Goal: Information Seeking & Learning: Learn about a topic

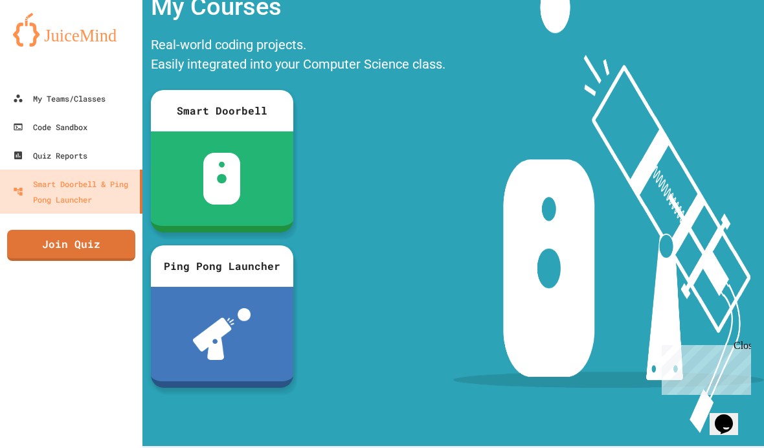
scroll to position [78, 0]
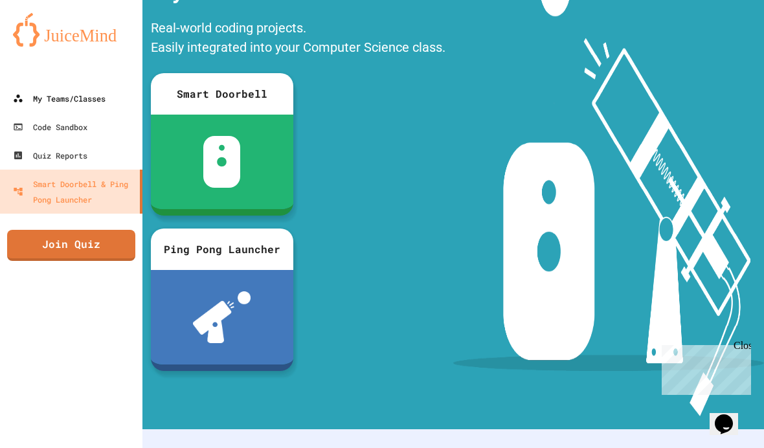
click at [105, 101] on div "My Teams/Classes" at bounding box center [59, 99] width 93 height 16
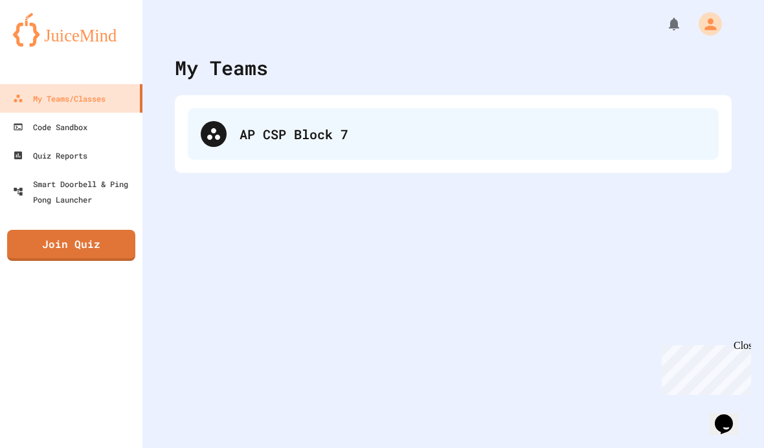
click at [247, 123] on div "AP CSP Block 7" at bounding box center [453, 134] width 531 height 52
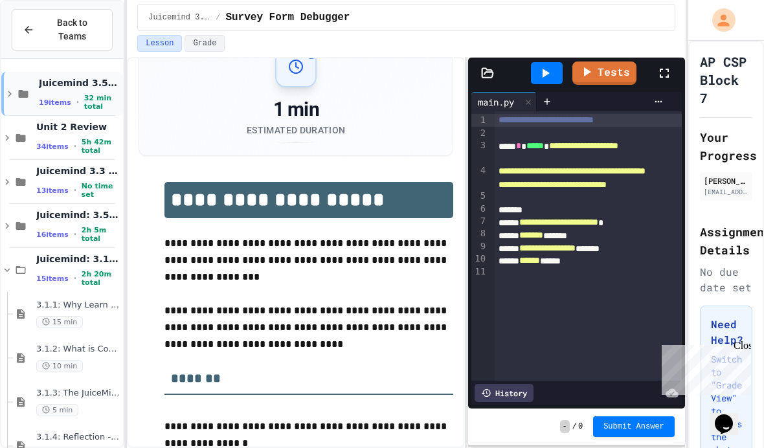
click at [95, 77] on span "Juicemind 3.5-3.7 Exercises" at bounding box center [80, 83] width 82 height 12
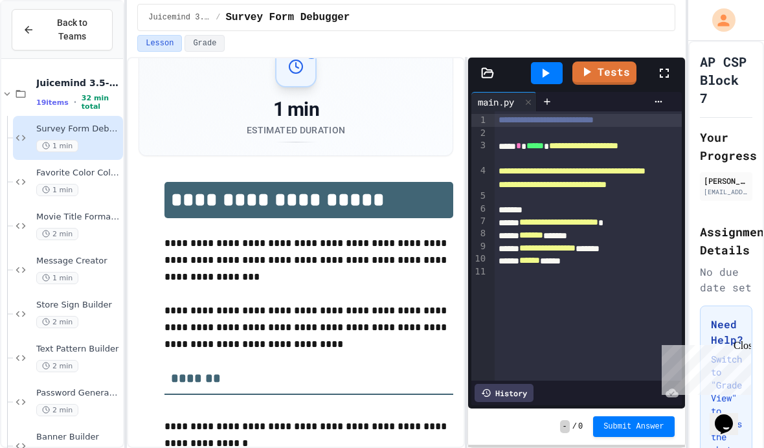
click at [91, 124] on div "Survey Form Debugger 1 min" at bounding box center [78, 138] width 84 height 29
click at [95, 124] on span "Survey Form Debugger" at bounding box center [78, 129] width 84 height 11
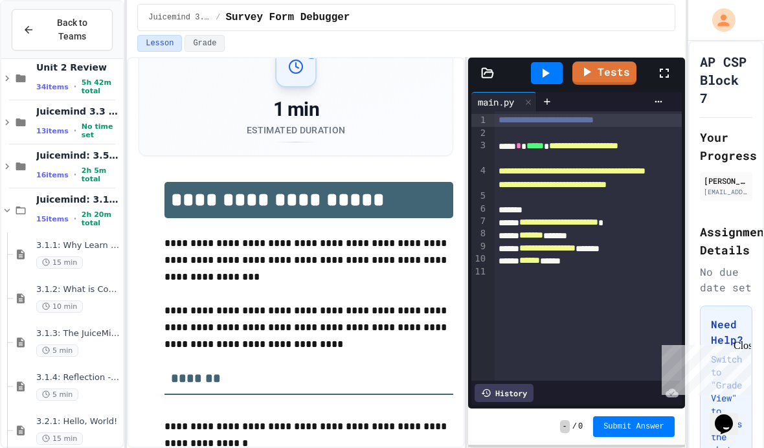
scroll to position [895, 0]
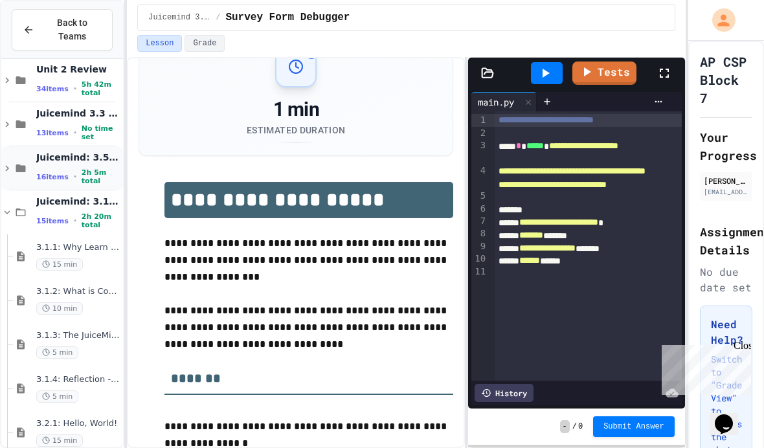
click at [103, 146] on div "Juicemind: 3.5.1-3.8.4 16 items • 2h 5m total" at bounding box center [62, 168] width 122 height 44
click at [95, 214] on div "10 min" at bounding box center [78, 220] width 84 height 12
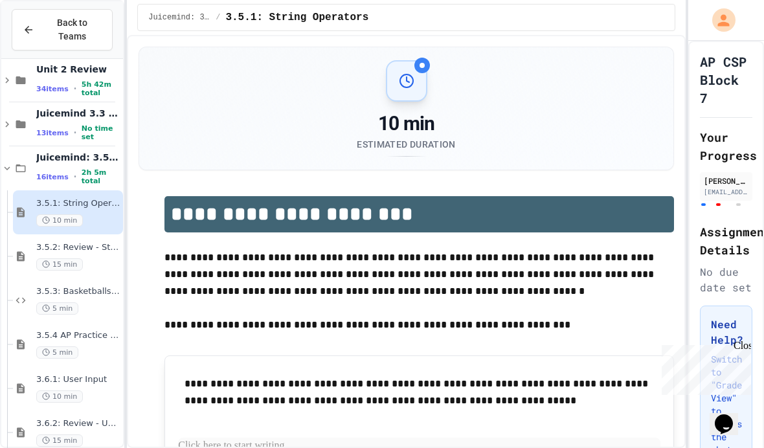
scroll to position [36, 0]
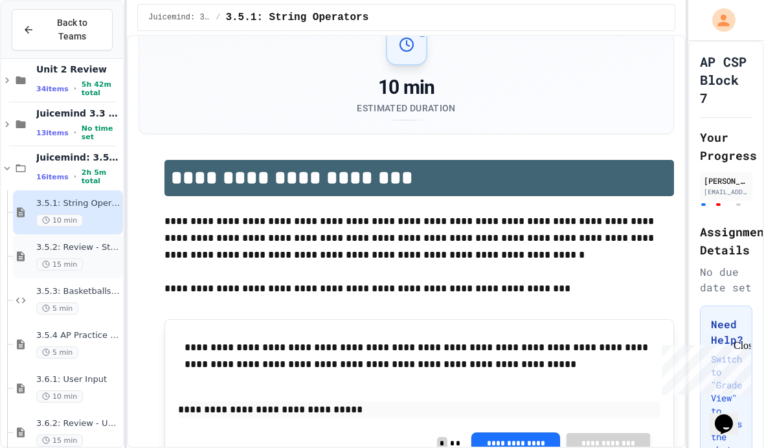
click at [91, 242] on span "3.5.2: Review - String Operators" at bounding box center [78, 247] width 84 height 11
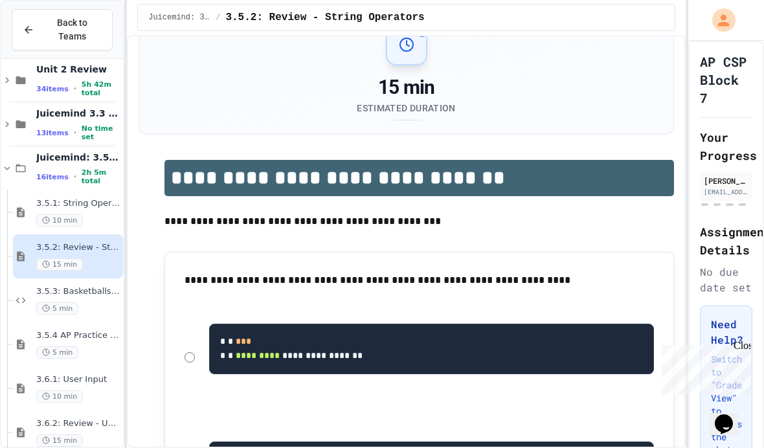
scroll to position [36, 0]
click at [95, 286] on span "3.5.3: Basketballs and Footballs" at bounding box center [78, 291] width 84 height 11
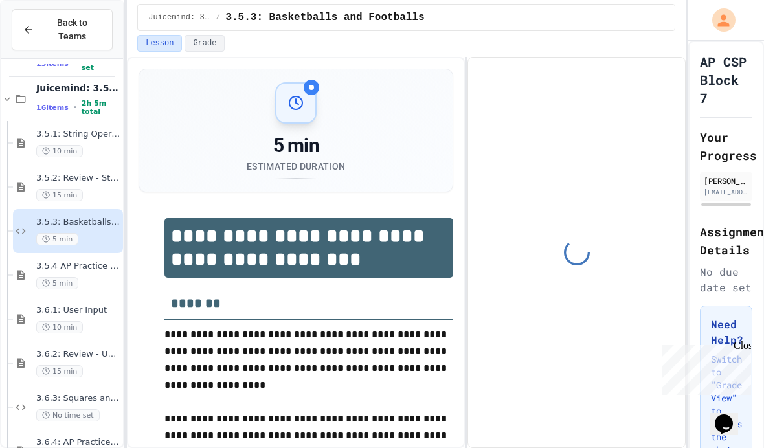
scroll to position [108, 0]
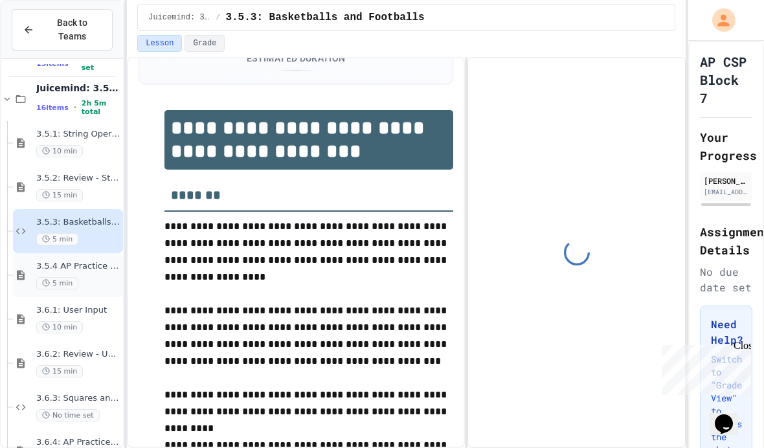
click at [90, 261] on span "3.5.4 AP Practice - String Manipulation" at bounding box center [78, 266] width 84 height 11
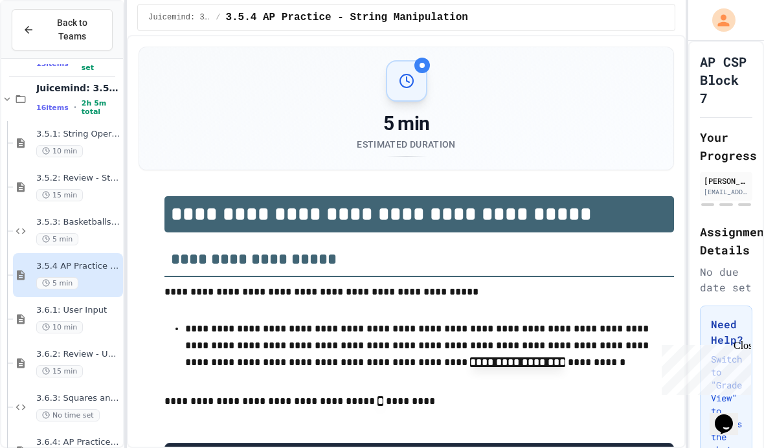
scroll to position [87, 0]
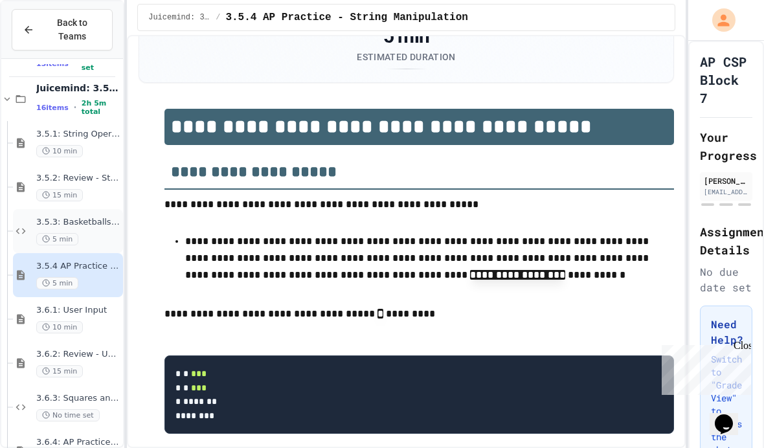
click at [104, 233] on div "5 min" at bounding box center [78, 239] width 84 height 12
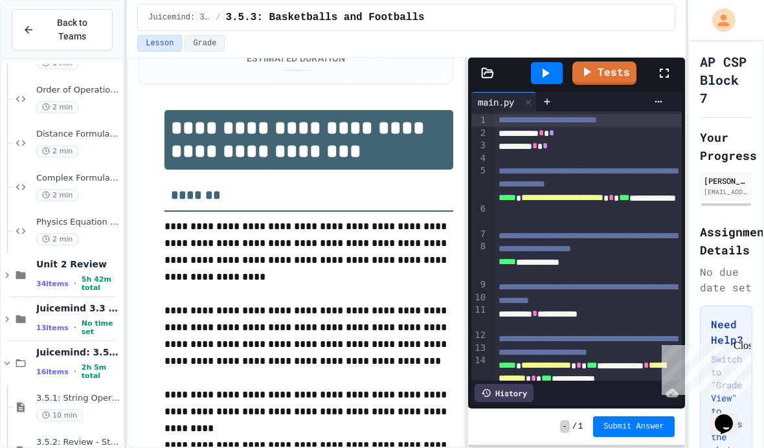
scroll to position [703, 0]
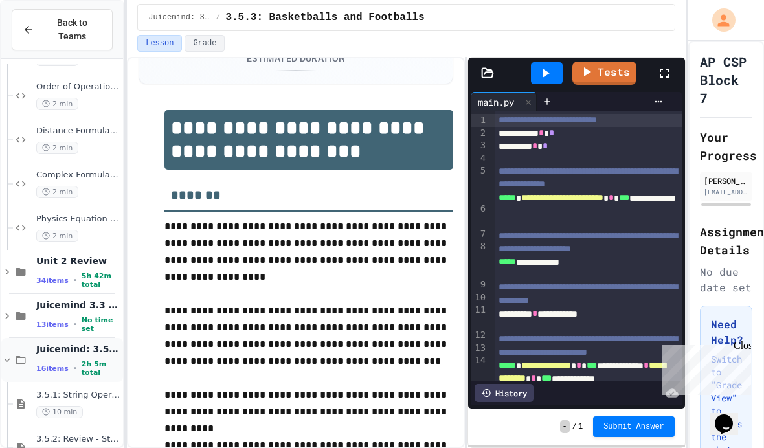
click at [101, 343] on div "Juicemind: 3.5.1-3.8.4 16 items • 2h 5m total" at bounding box center [78, 360] width 84 height 34
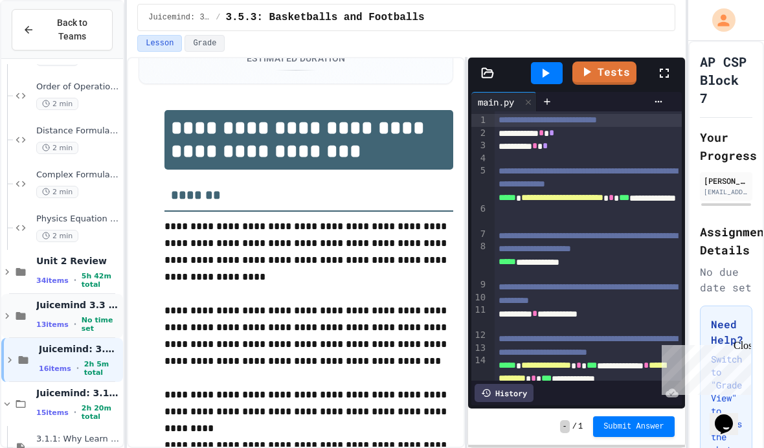
click at [108, 299] on span "Juicemind 3.3 and 3.4 Exercises" at bounding box center [78, 305] width 84 height 12
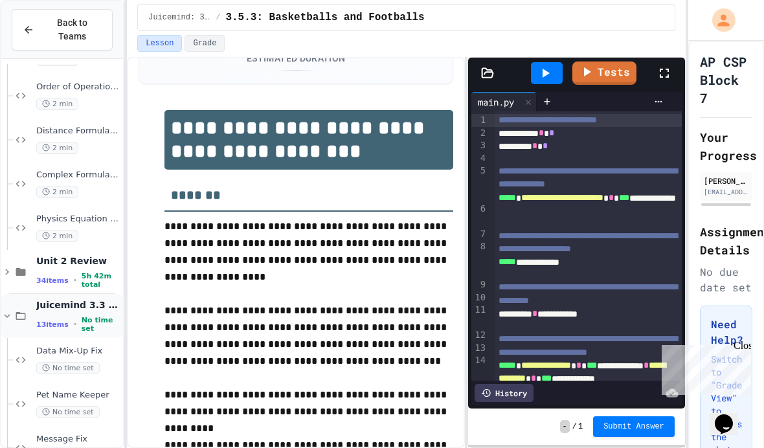
click at [109, 299] on div "Juicemind 3.3 and 3.4 Exercises 13 items • No time set" at bounding box center [78, 316] width 84 height 34
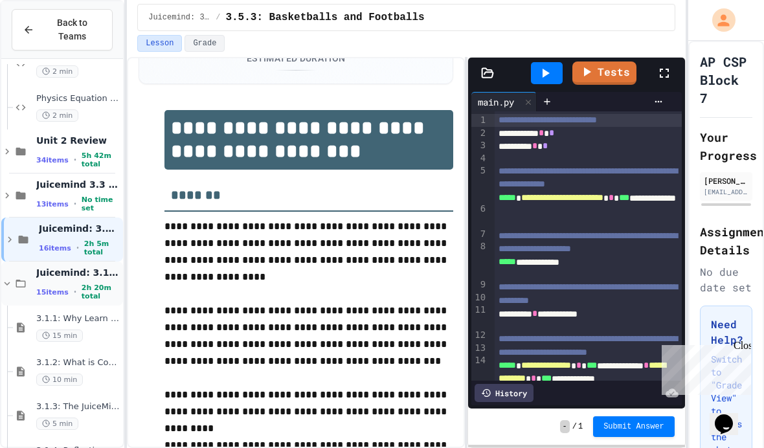
click at [99, 284] on span "2h 20m total" at bounding box center [101, 292] width 39 height 17
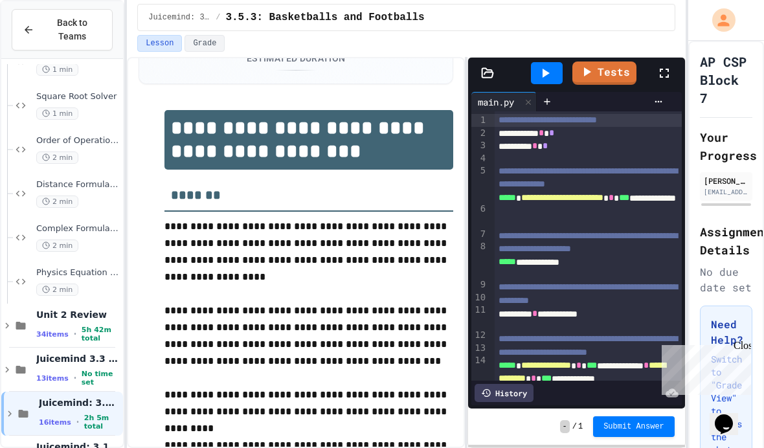
scroll to position [649, 0]
click at [102, 397] on span "Juicemind: 3.5.1-3.8.4" at bounding box center [80, 403] width 82 height 12
click at [97, 397] on div "Juicemind: 3.5.1-3.8.4 16 items • 2h 5m total" at bounding box center [78, 414] width 84 height 34
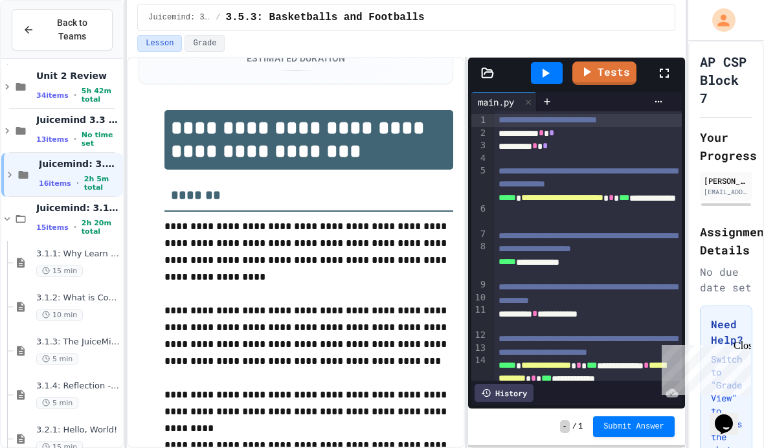
scroll to position [921, 0]
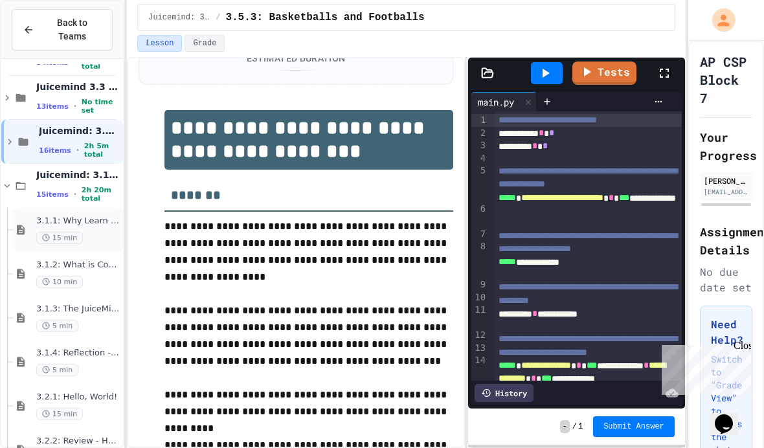
click at [104, 216] on div "3.1.1: Why Learn to Program? 15 min" at bounding box center [78, 230] width 84 height 29
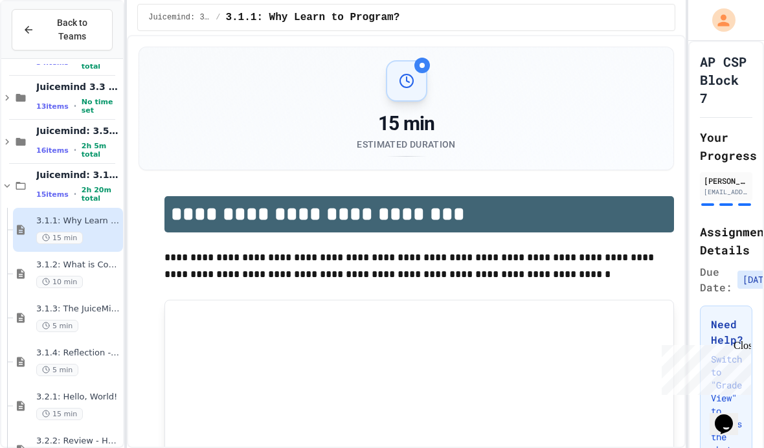
scroll to position [36, 0]
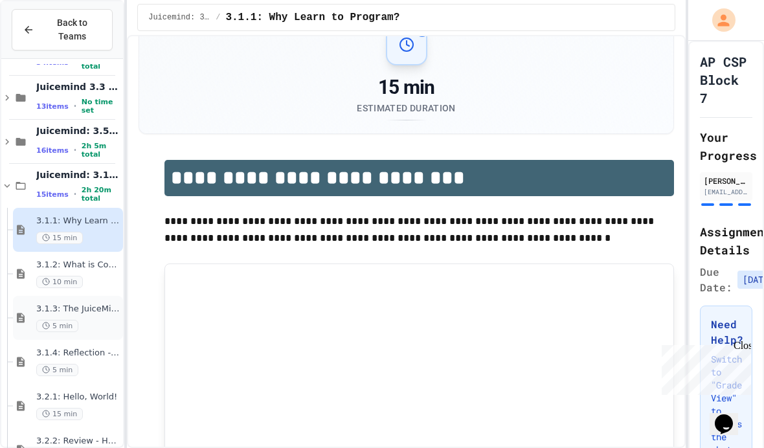
click at [78, 320] on div "5 min" at bounding box center [78, 326] width 84 height 12
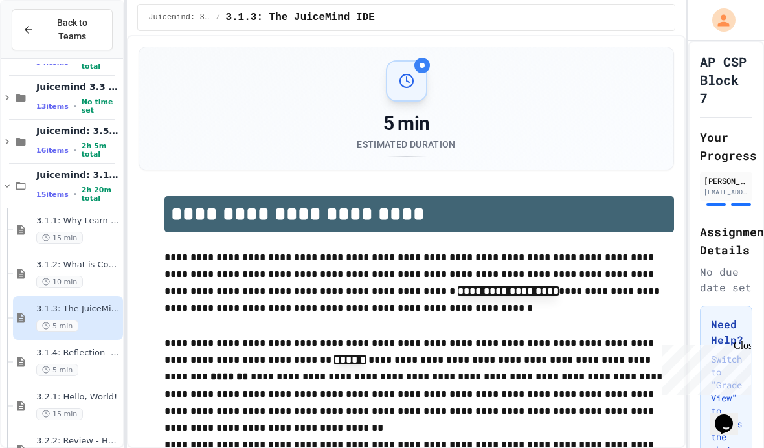
scroll to position [36, 0]
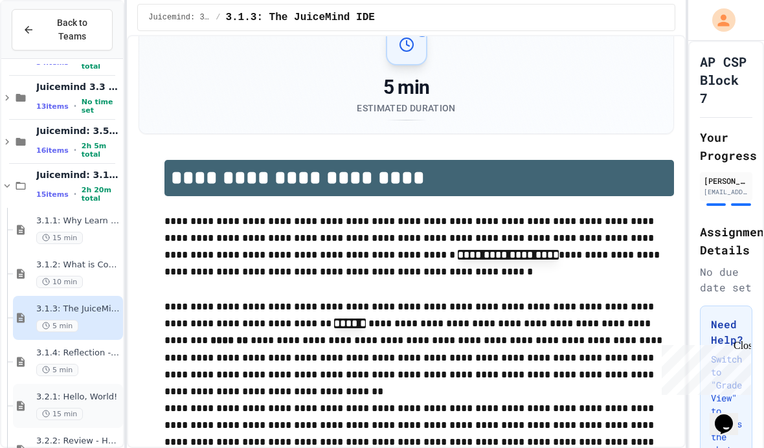
click at [82, 384] on div "3.2.1: Hello, World! 15 min" at bounding box center [68, 406] width 110 height 44
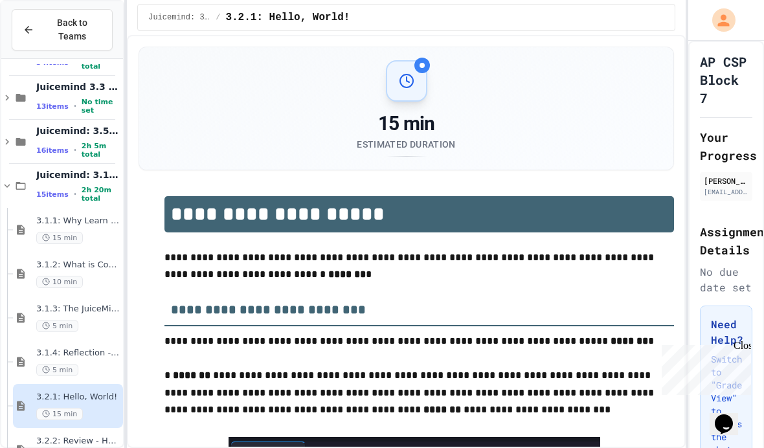
scroll to position [36, 0]
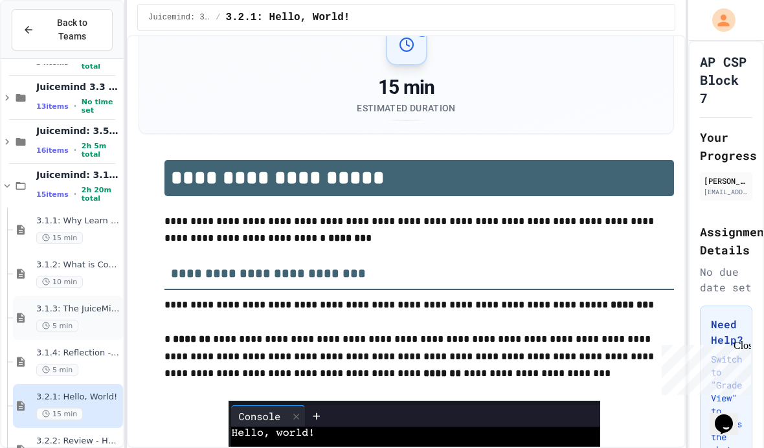
click at [73, 320] on span "5 min" at bounding box center [57, 326] width 42 height 12
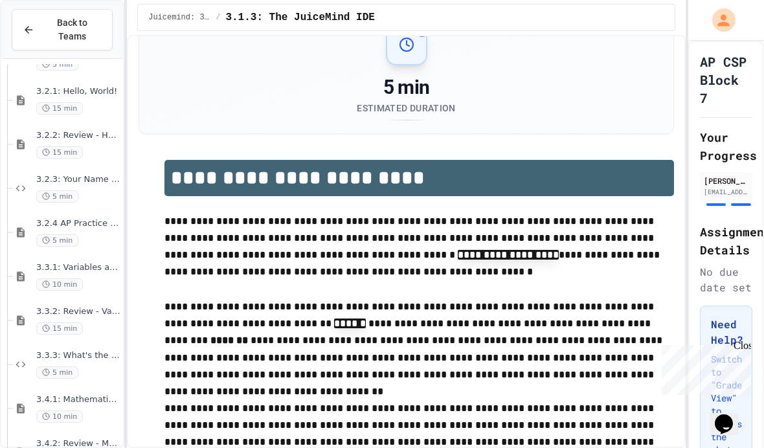
scroll to position [1257, 0]
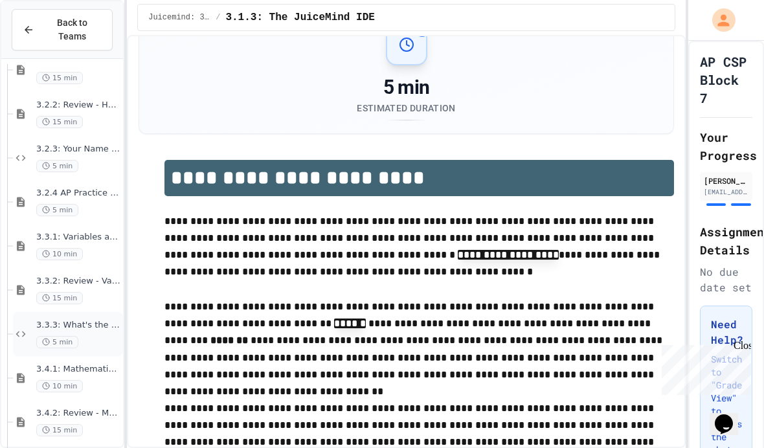
click at [67, 336] on span "5 min" at bounding box center [57, 342] width 42 height 12
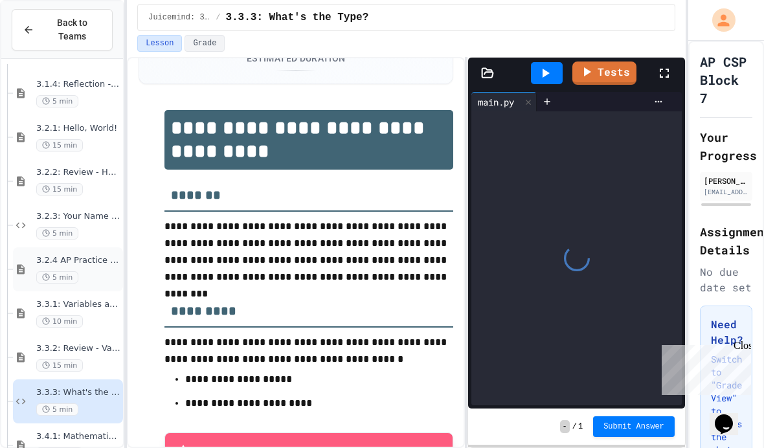
click at [76, 247] on div "3.2.4 AP Practice - the DISPLAY Procedure 5 min" at bounding box center [68, 269] width 110 height 44
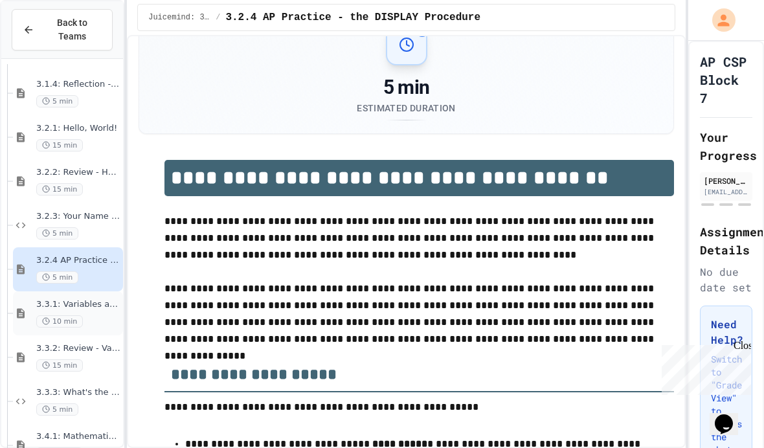
click at [80, 315] on span "10 min" at bounding box center [59, 321] width 47 height 12
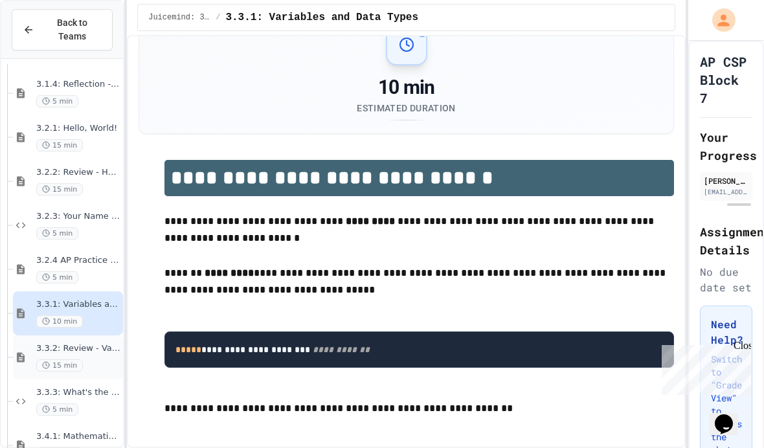
click at [84, 360] on div "15 min" at bounding box center [78, 366] width 84 height 12
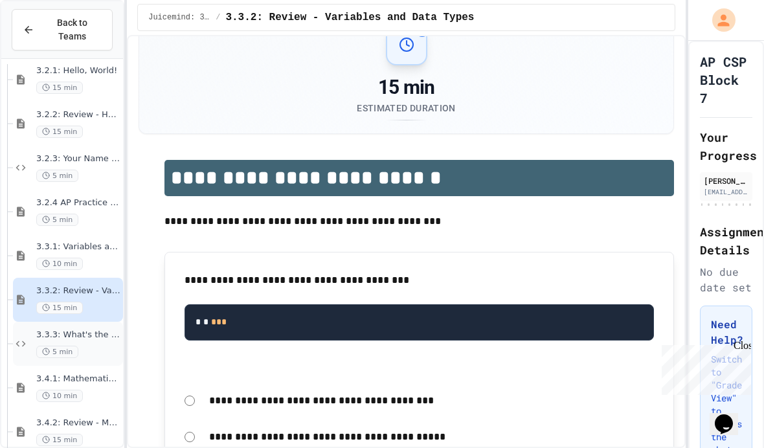
click at [86, 330] on div "3.3.3: What's the Type? 5 min" at bounding box center [78, 344] width 84 height 29
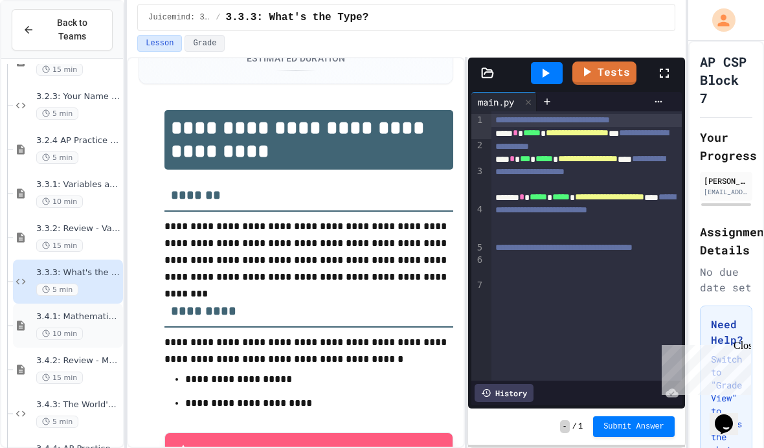
click at [72, 328] on span "10 min" at bounding box center [59, 334] width 47 height 12
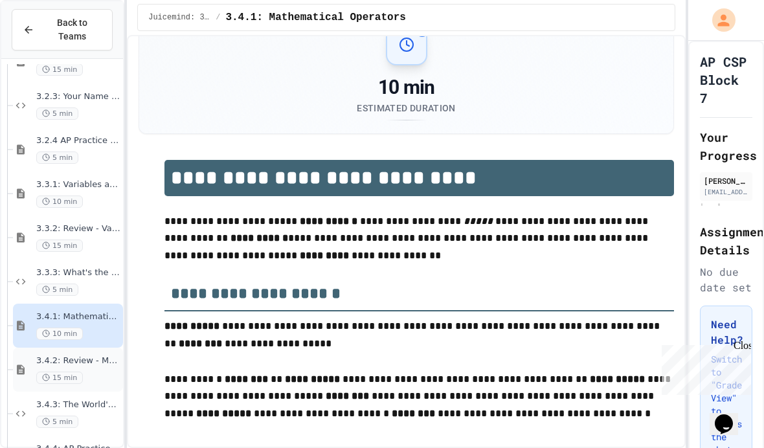
click at [94, 372] on div "15 min" at bounding box center [78, 378] width 84 height 12
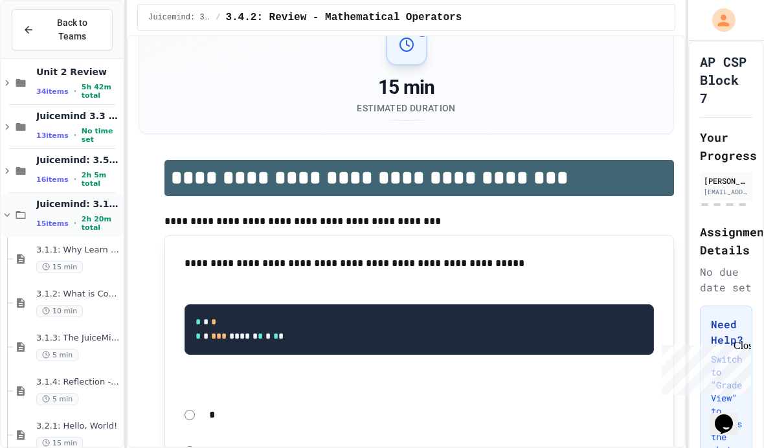
click at [56, 198] on div "Juicemind: 3.1.1-3.4.4 15 items • 2h 20m total" at bounding box center [78, 215] width 84 height 34
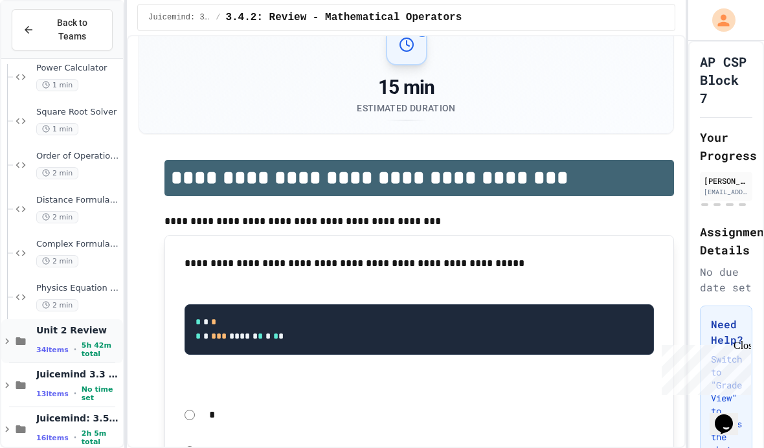
click at [66, 325] on div "Unit 2 Review 34 items • 5h 42m total" at bounding box center [78, 342] width 84 height 34
click at [54, 346] on span "34 items" at bounding box center [52, 350] width 32 height 8
click at [65, 369] on div "Juicemind 3.3 and 3.4 Exercises 13 items • No time set" at bounding box center [78, 386] width 84 height 34
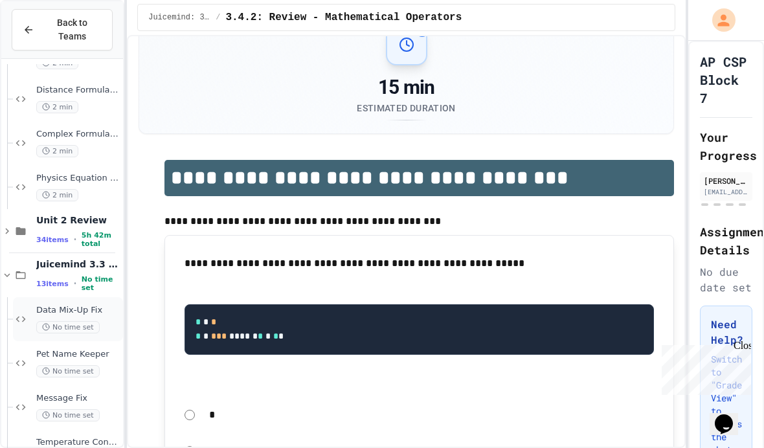
click at [58, 305] on span "Data Mix-Up Fix" at bounding box center [78, 310] width 84 height 11
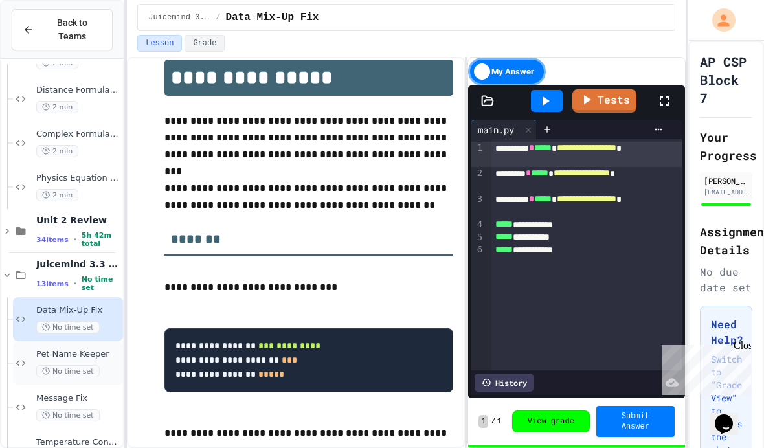
click at [65, 349] on div "Pet Name Keeper No time set" at bounding box center [78, 363] width 84 height 29
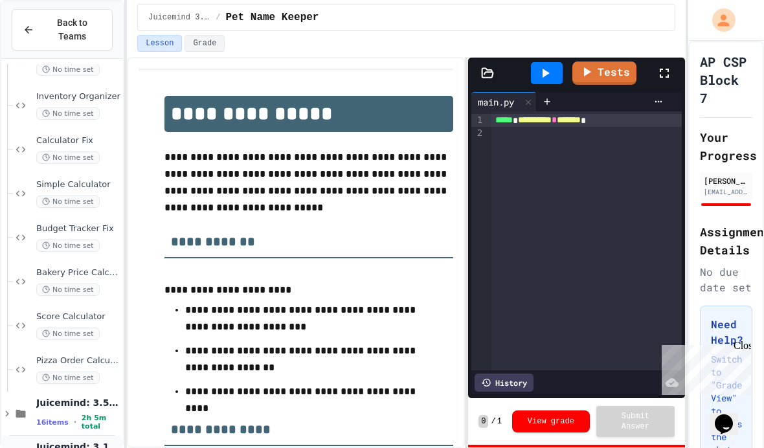
scroll to position [46, 0]
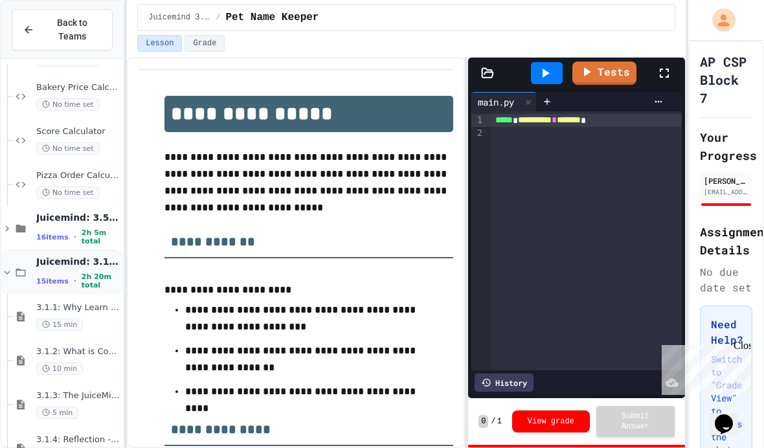
click at [104, 273] on span "2h 20m total" at bounding box center [101, 281] width 39 height 17
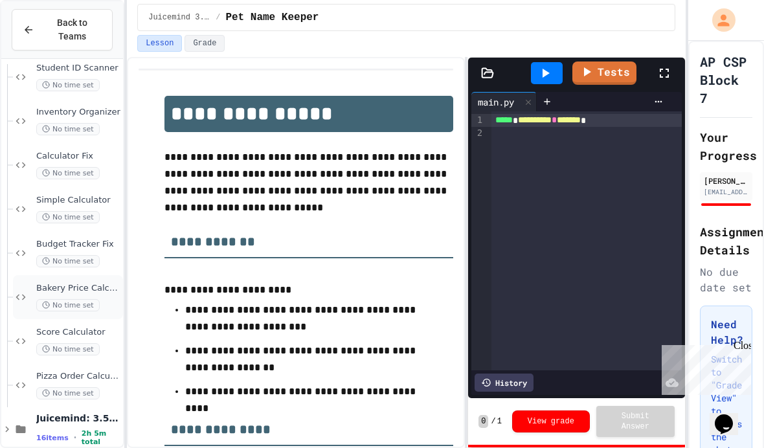
click at [96, 275] on div "Bakery Price Calculator No time set" at bounding box center [68, 297] width 110 height 44
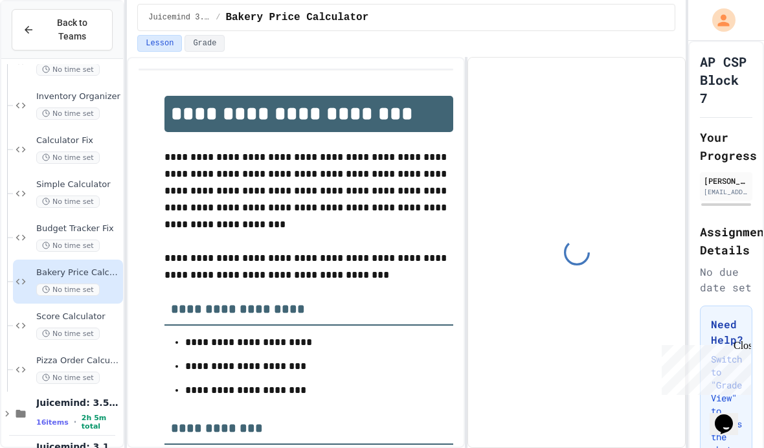
scroll to position [36, 0]
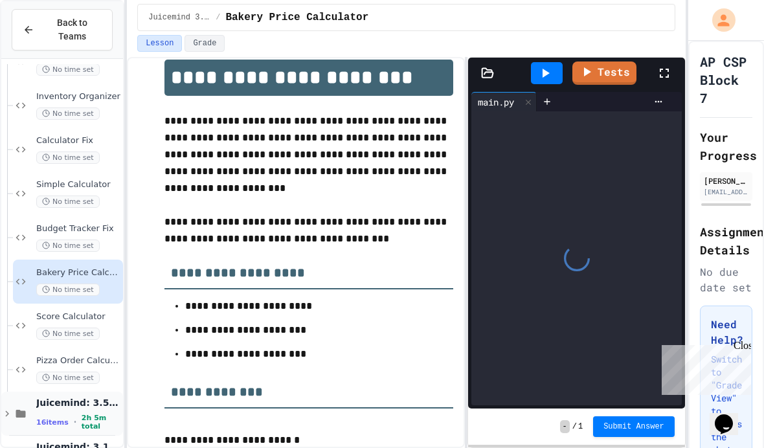
click at [106, 397] on div "Juicemind: 3.5.1-3.8.4 16 items • 2h 5m total" at bounding box center [78, 414] width 84 height 34
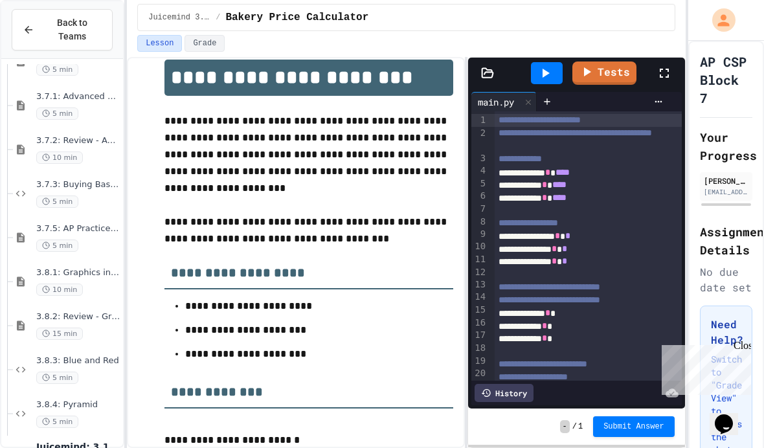
scroll to position [1927, 0]
click at [97, 441] on span "Juicemind: 3.1.1-3.4.4" at bounding box center [78, 447] width 84 height 12
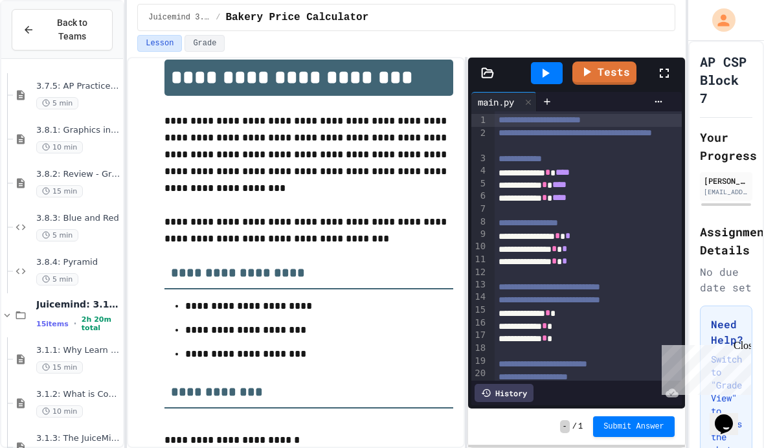
scroll to position [2270, 0]
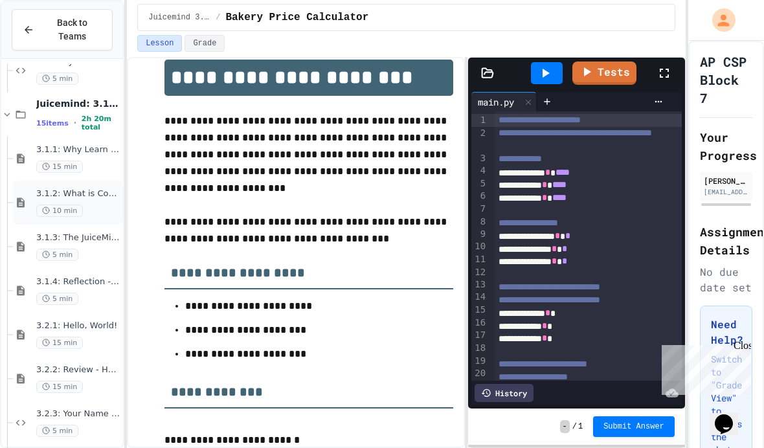
click at [106, 181] on div "3.1.2: What is Code? 10 min" at bounding box center [68, 203] width 110 height 44
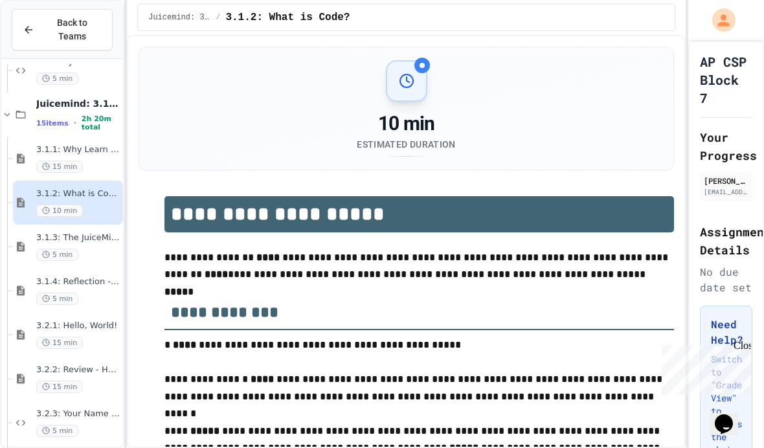
scroll to position [36, 0]
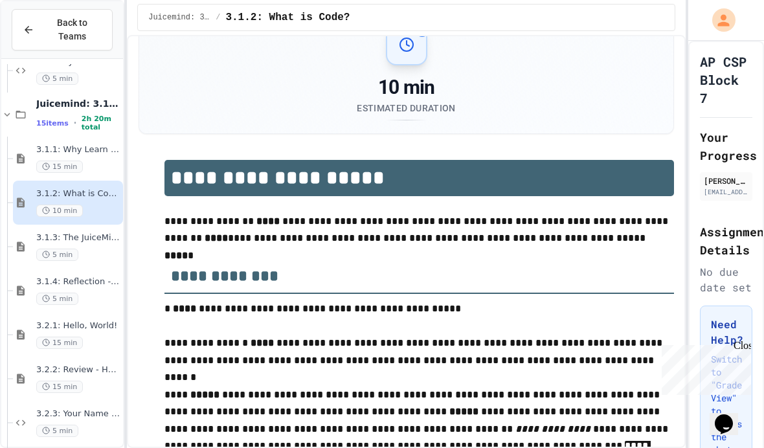
type input "*****"
click at [84, 181] on div "3.1.2: What is Code? 10 min" at bounding box center [68, 203] width 110 height 44
click at [109, 144] on span "3.1.1: Why Learn to Program?" at bounding box center [78, 149] width 84 height 11
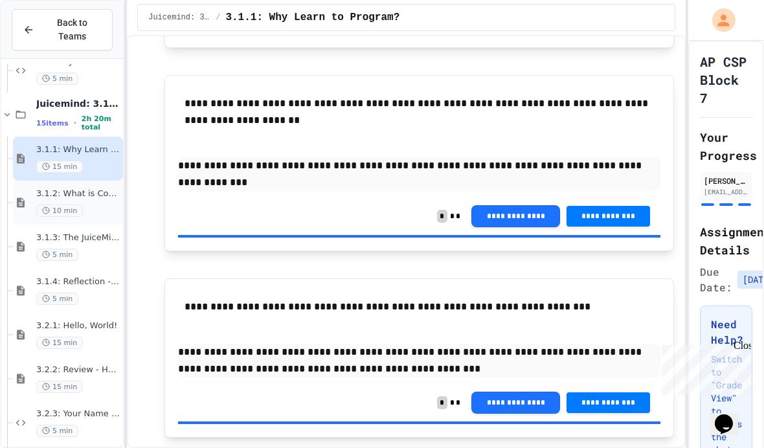
scroll to position [836, 0]
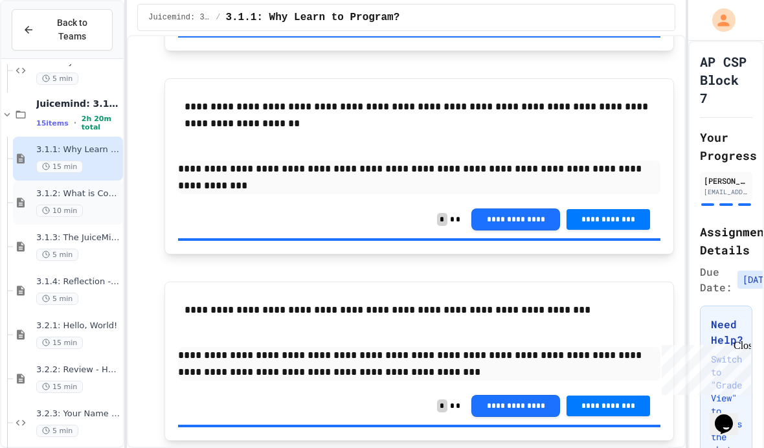
click at [96, 189] on span "3.1.2: What is Code?" at bounding box center [78, 194] width 84 height 11
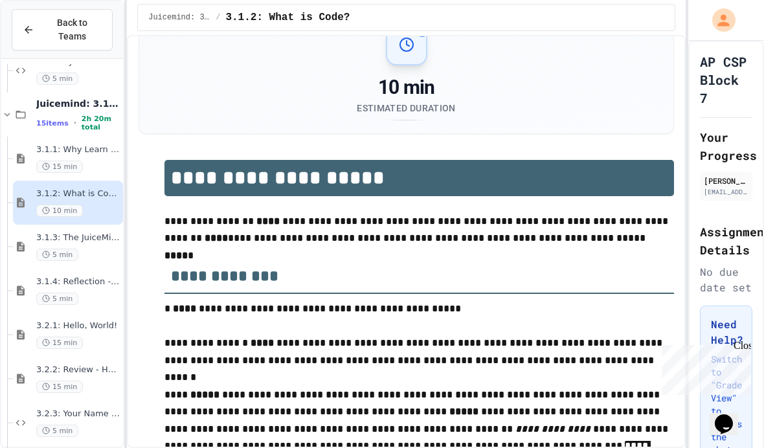
type input "*****"
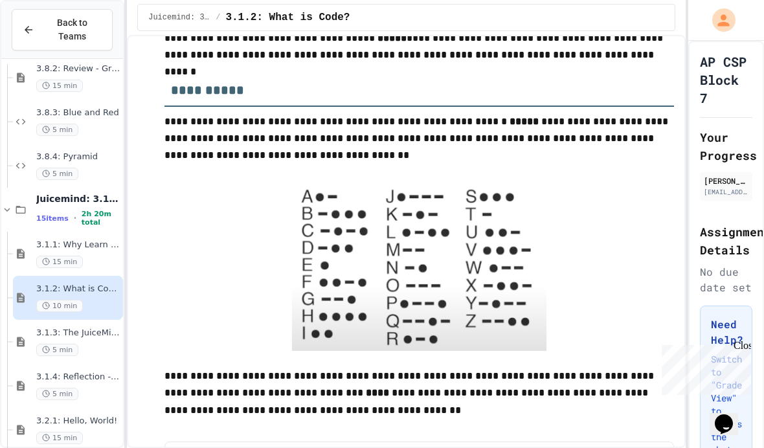
scroll to position [2172, 0]
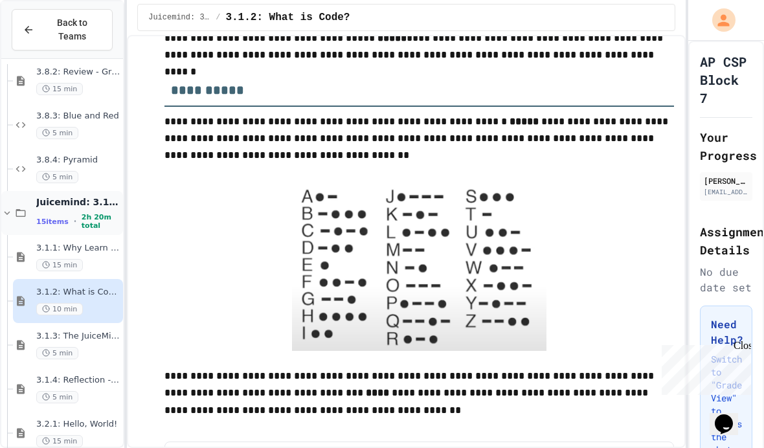
click at [89, 196] on span "Juicemind: 3.1.1-3.4.4" at bounding box center [78, 202] width 84 height 12
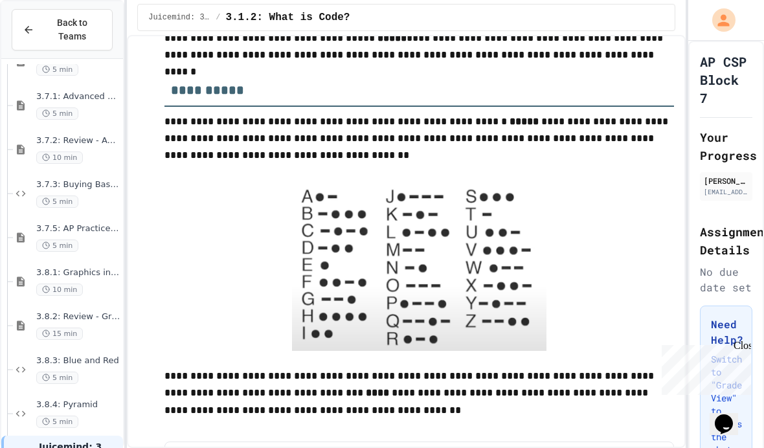
scroll to position [1927, 0]
click at [100, 441] on span "Juicemind: 3.1.1-3.4.4" at bounding box center [80, 447] width 82 height 12
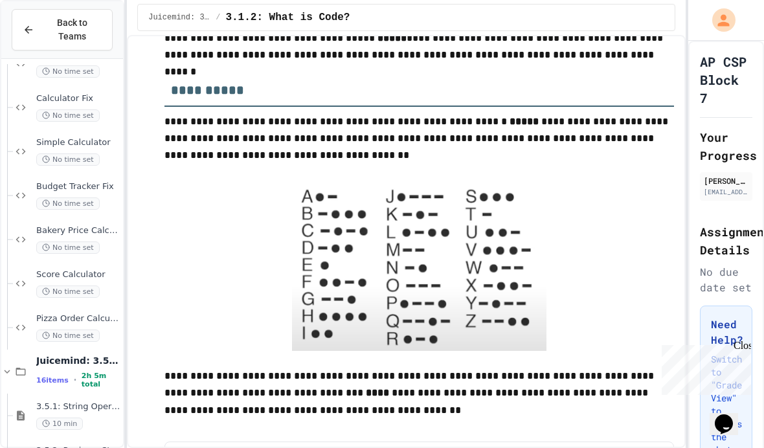
scroll to position [1277, 0]
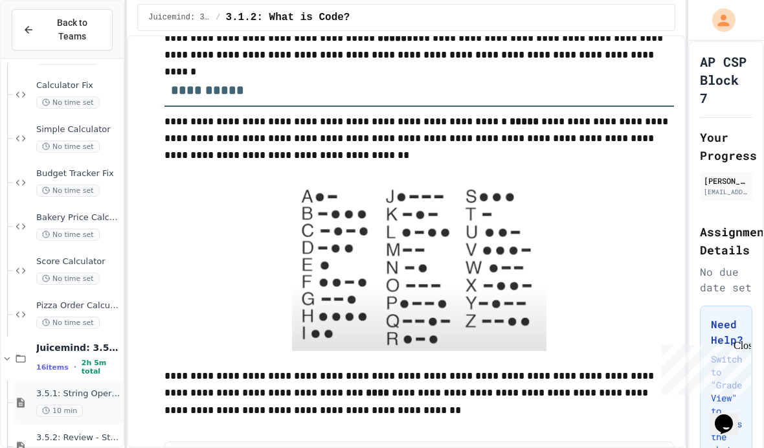
click at [96, 389] on span "3.5.1: String Operators" at bounding box center [78, 394] width 84 height 11
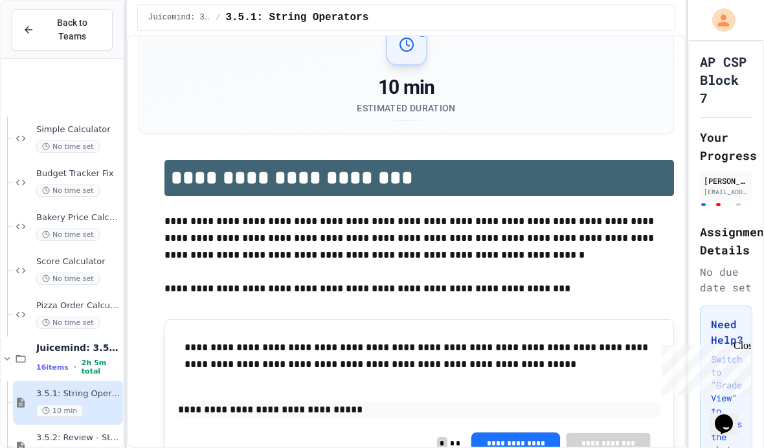
scroll to position [1384, 0]
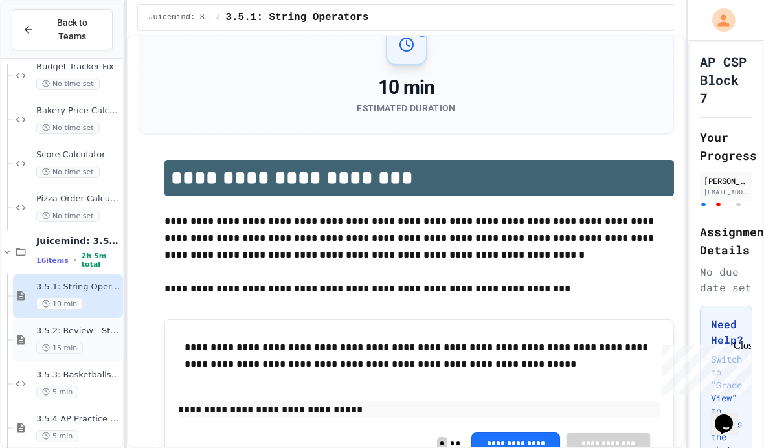
click at [98, 326] on span "3.5.2: Review - String Operators" at bounding box center [78, 331] width 84 height 11
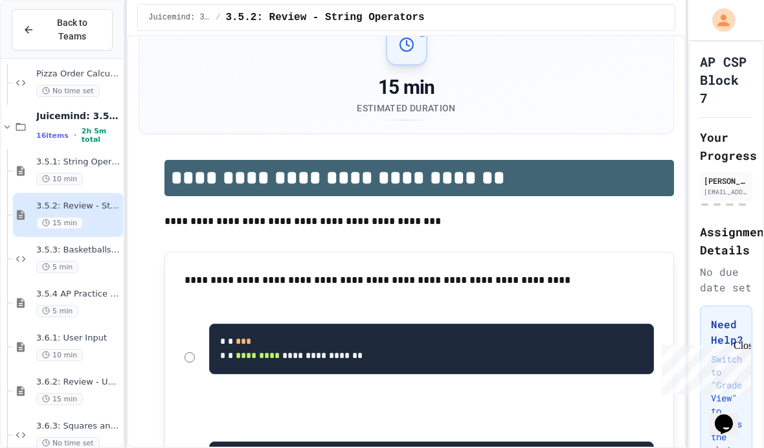
scroll to position [1529, 0]
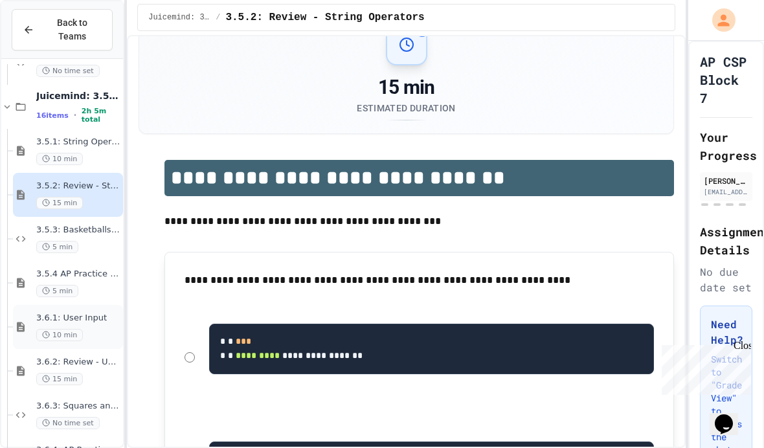
click at [97, 313] on span "3.6.1: User Input" at bounding box center [78, 318] width 84 height 11
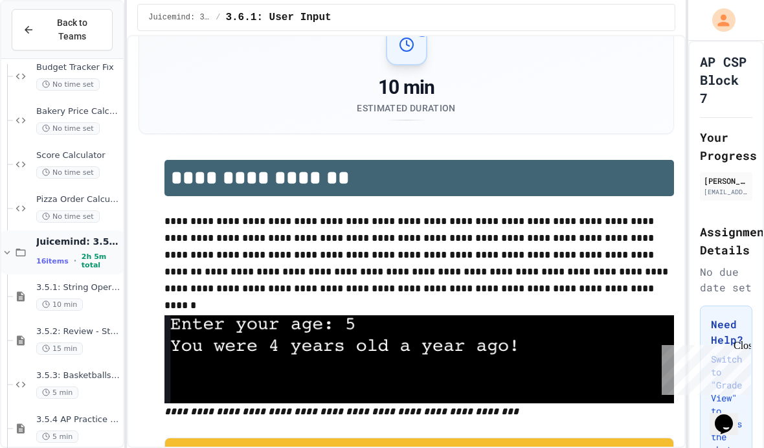
scroll to position [1377, 0]
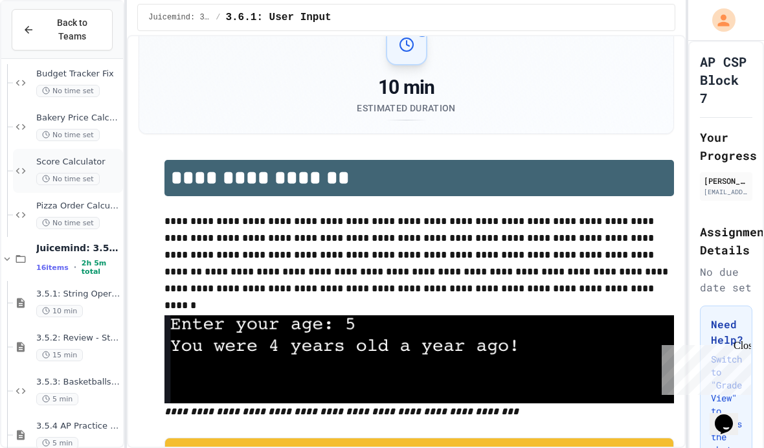
click at [87, 157] on span "Score Calculator" at bounding box center [78, 162] width 84 height 11
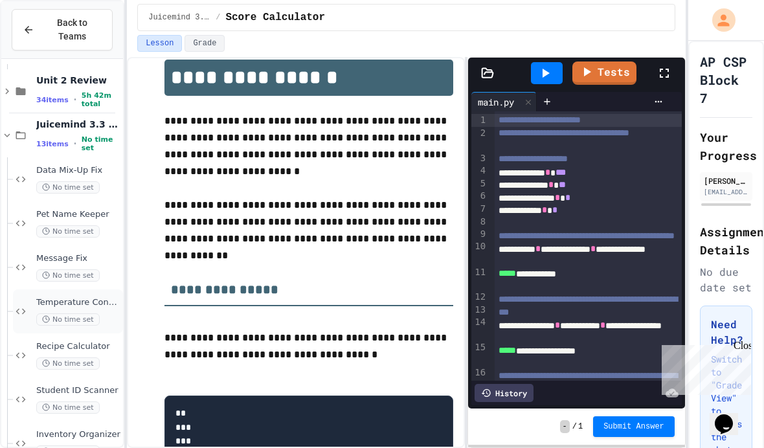
scroll to position [877, 0]
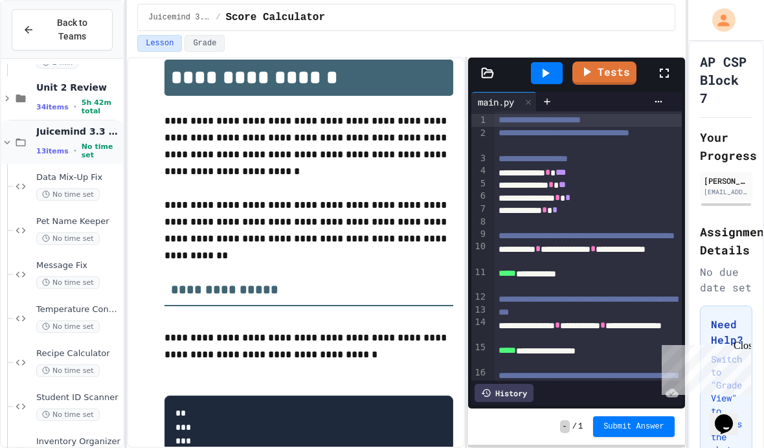
click at [82, 126] on span "Juicemind 3.3 and 3.4 Exercises" at bounding box center [78, 132] width 84 height 12
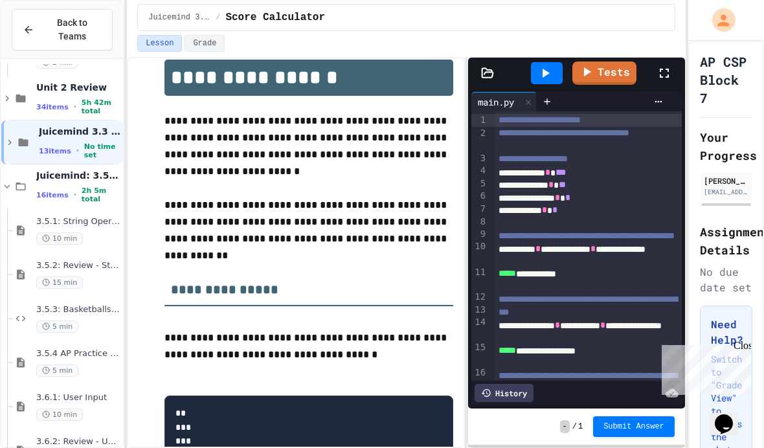
click at [82, 126] on div "Juicemind 3.3 and 3.4 Exercises 13 items • No time set" at bounding box center [80, 143] width 82 height 34
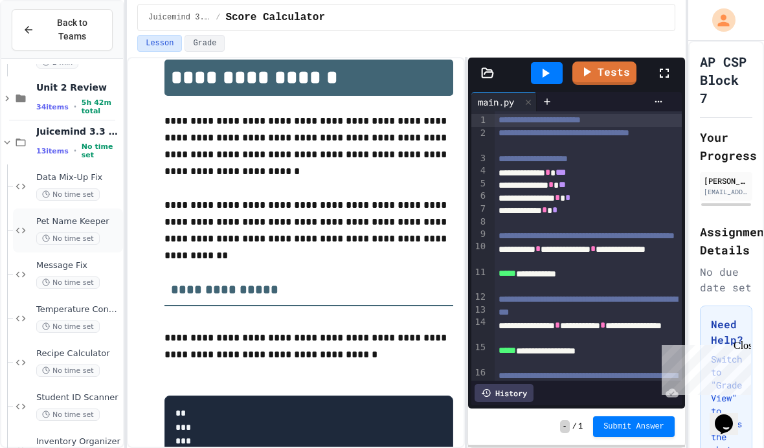
click at [72, 233] on span "No time set" at bounding box center [67, 239] width 63 height 12
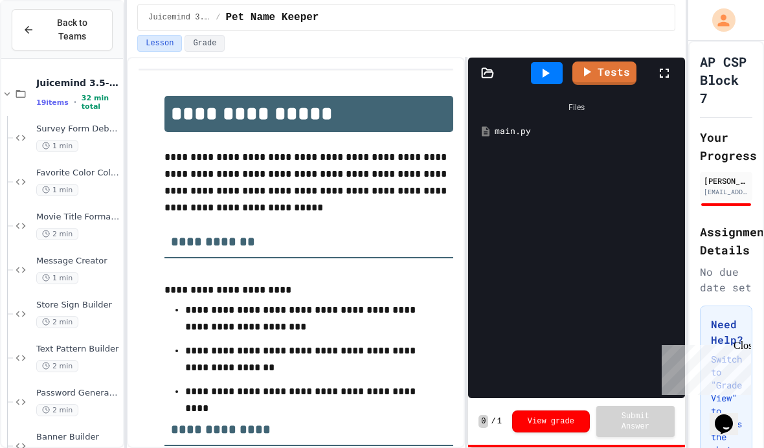
click at [91, 83] on span "Juicemind 3.5-3.7 Exercises" at bounding box center [78, 83] width 84 height 12
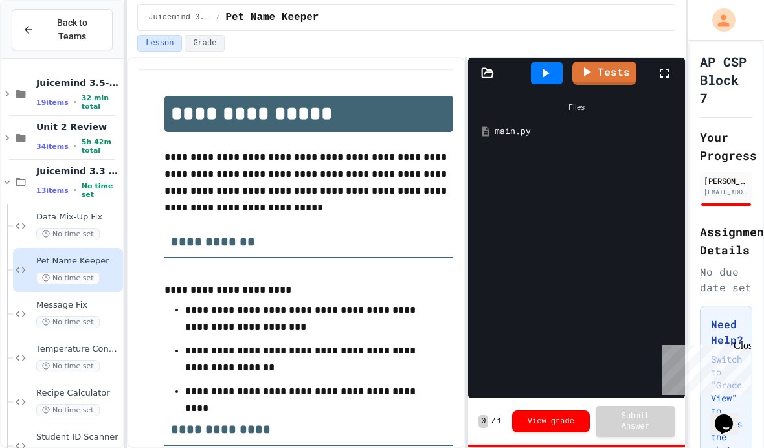
scroll to position [-1, 0]
click at [91, 181] on div "Juicemind 3.3 and 3.4 Exercises 13 items • No time set" at bounding box center [78, 182] width 84 height 34
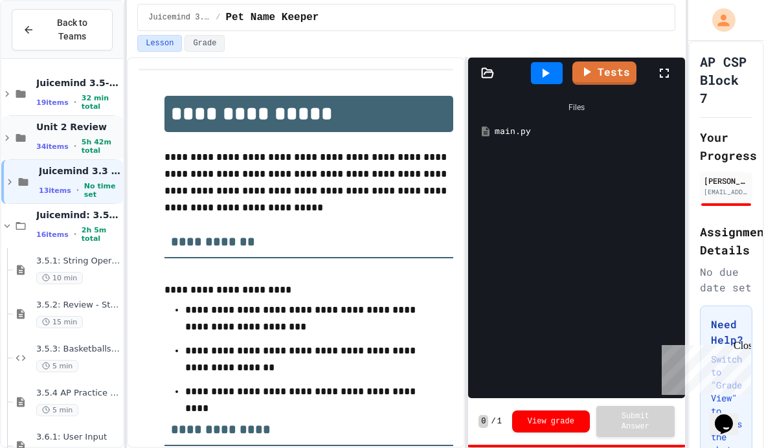
click at [106, 143] on span "5h 42m total" at bounding box center [101, 146] width 39 height 17
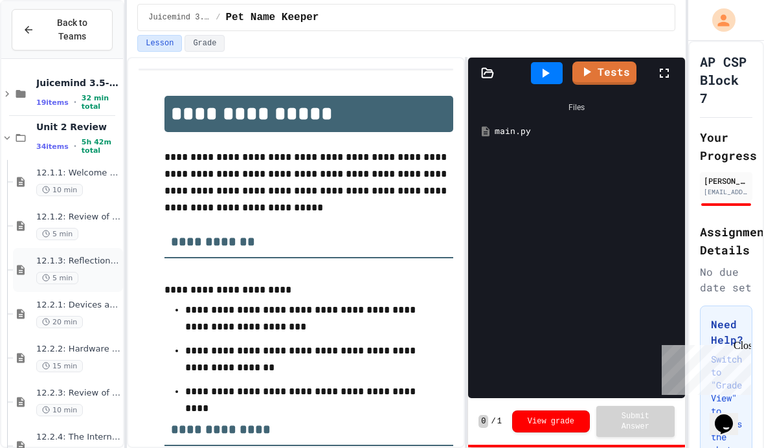
scroll to position [41, 0]
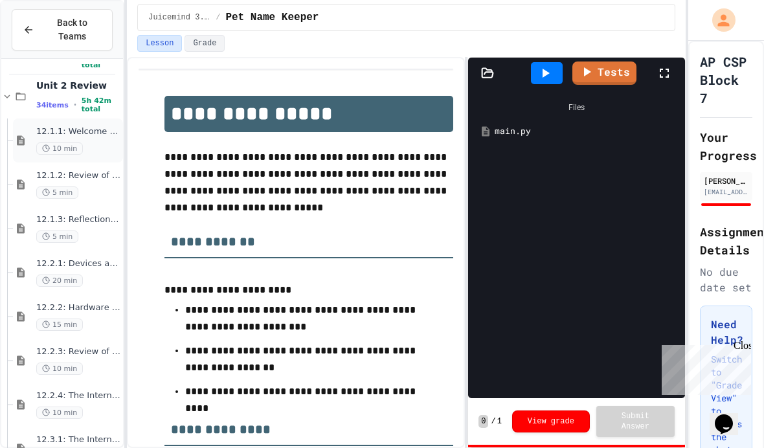
click at [93, 158] on div "12.1.1: Welcome to the Internet 10 min" at bounding box center [68, 141] width 110 height 44
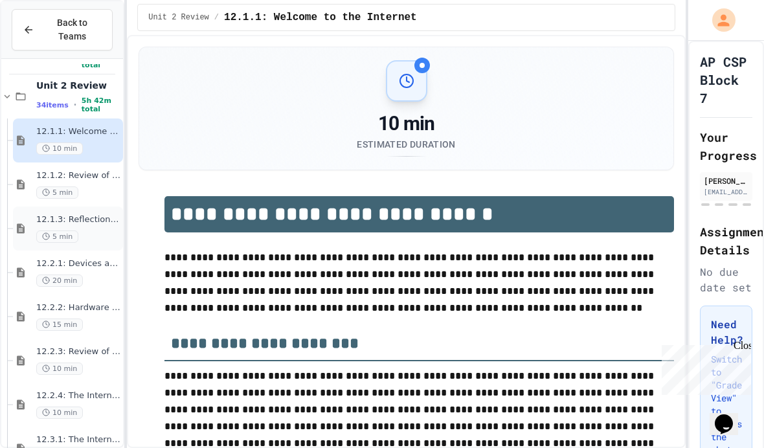
scroll to position [36, 0]
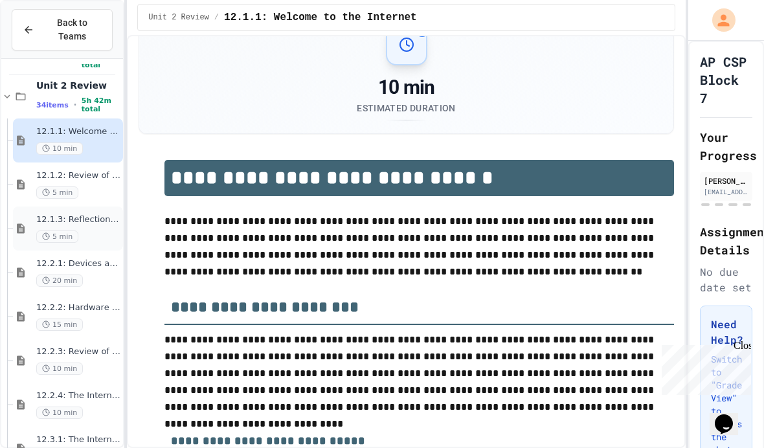
click at [93, 231] on div "5 min" at bounding box center [78, 237] width 84 height 12
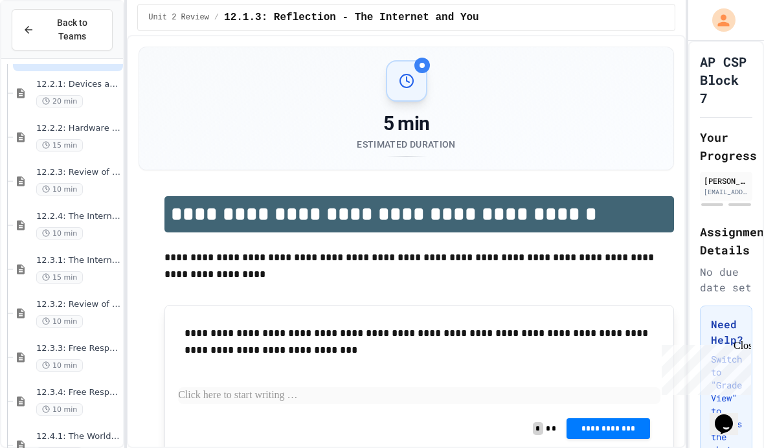
scroll to position [259, 0]
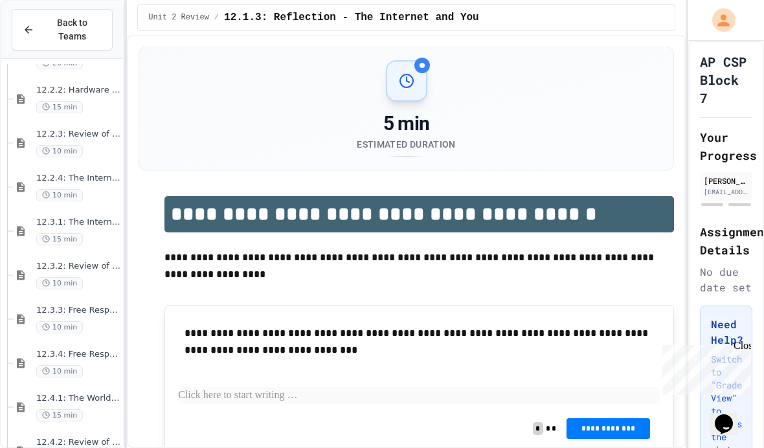
click at [93, 209] on div "12.3.1: The Internet Protocol 15 min" at bounding box center [68, 231] width 110 height 44
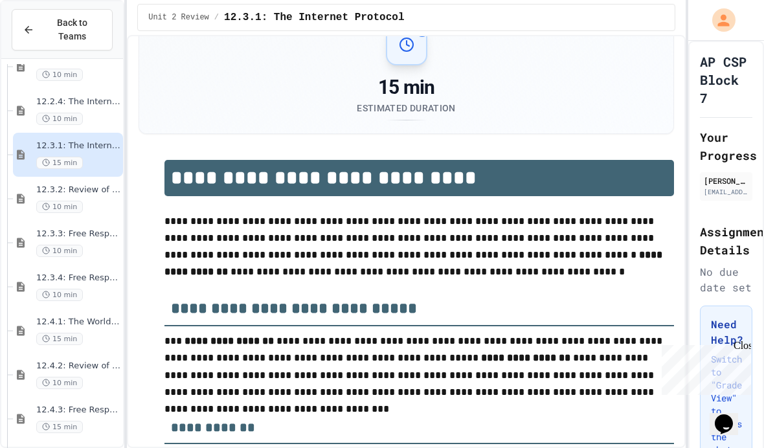
scroll to position [405, 0]
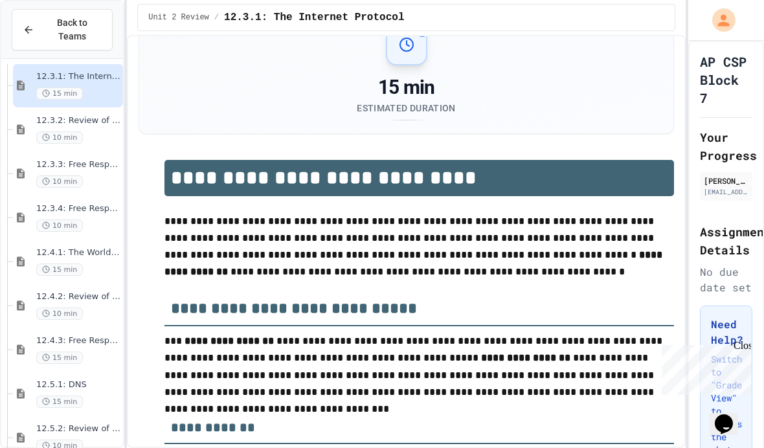
click at [93, 204] on div "12.2.4: The Internet Is In The Ocean 10 min 12.3.1: The Internet Protocol 15 mi…" at bounding box center [62, 276] width 122 height 424
click at [95, 220] on div "10 min" at bounding box center [78, 226] width 84 height 12
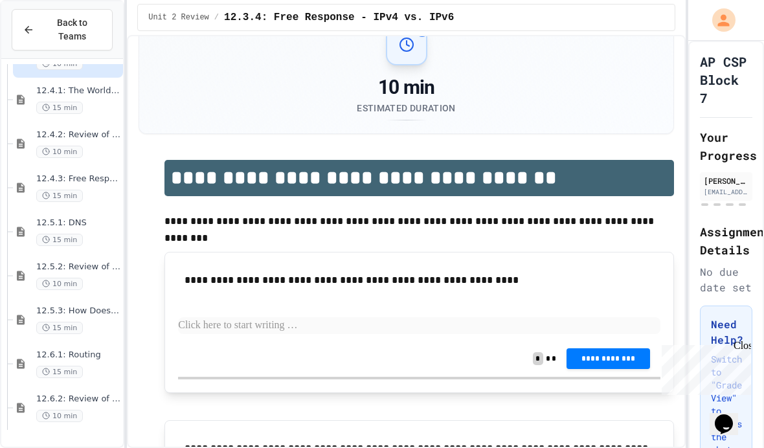
scroll to position [579, 0]
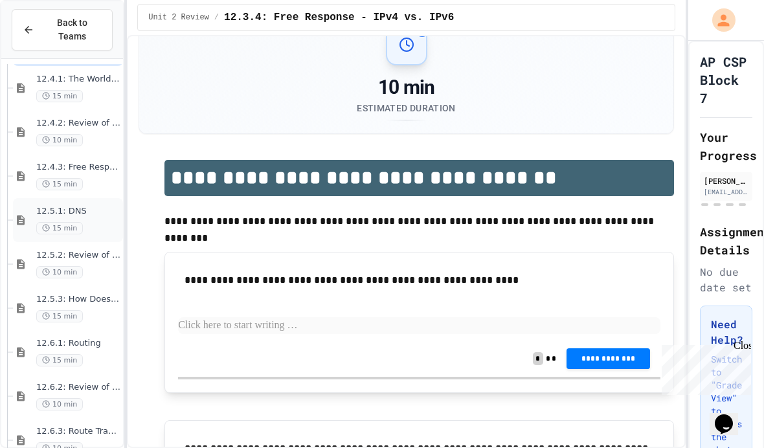
click at [95, 198] on div "12.5.1: DNS 15 min" at bounding box center [68, 220] width 110 height 44
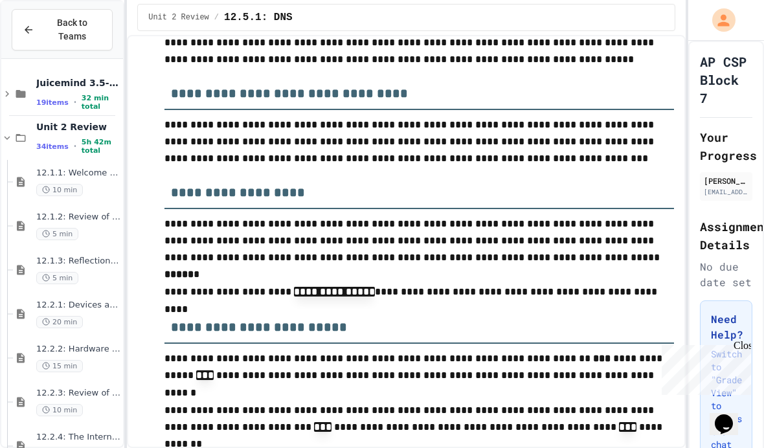
scroll to position [899, 0]
